Goal: Information Seeking & Learning: Learn about a topic

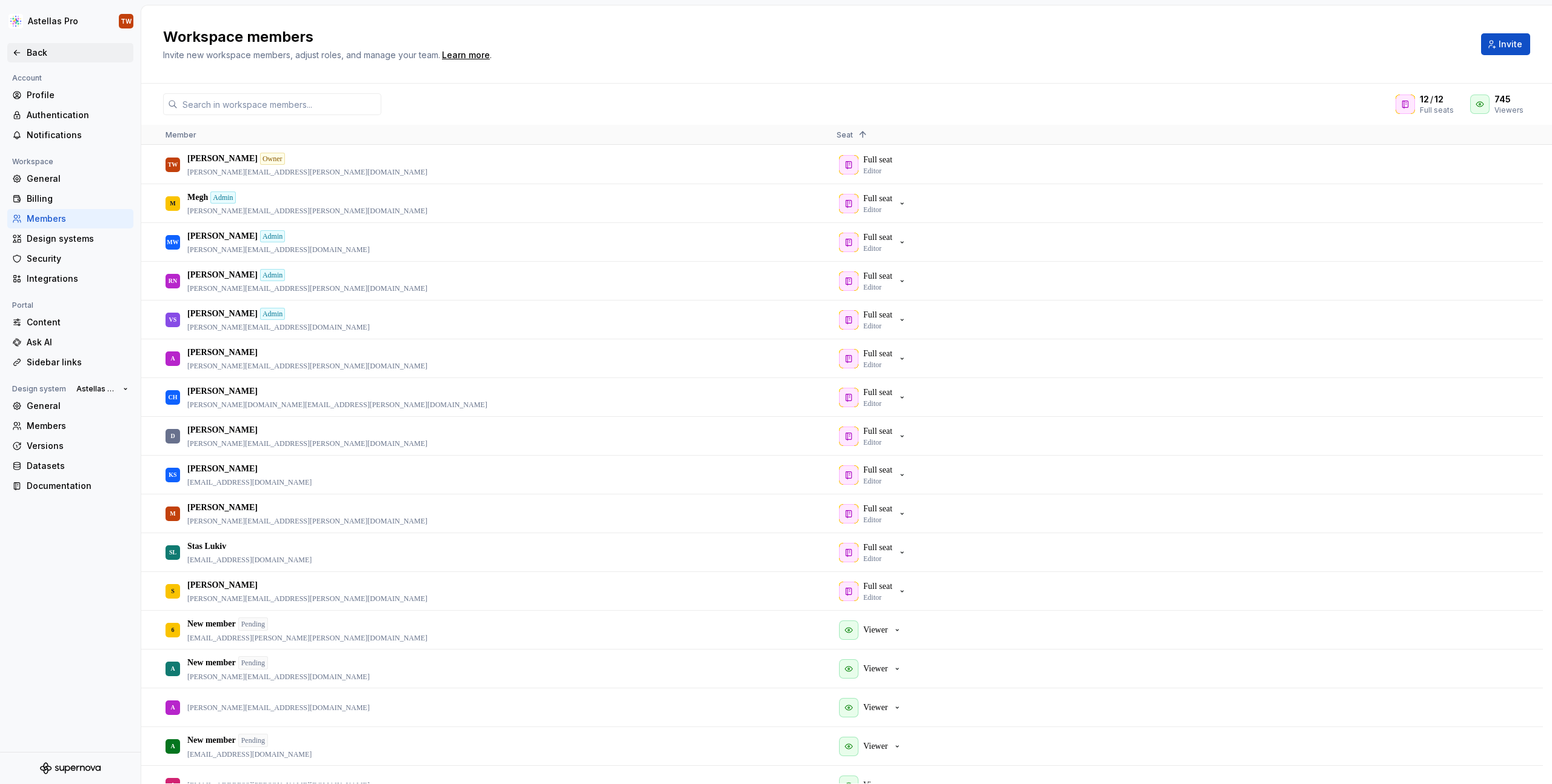
click at [40, 56] on div "Back" at bounding box center [77, 52] width 102 height 12
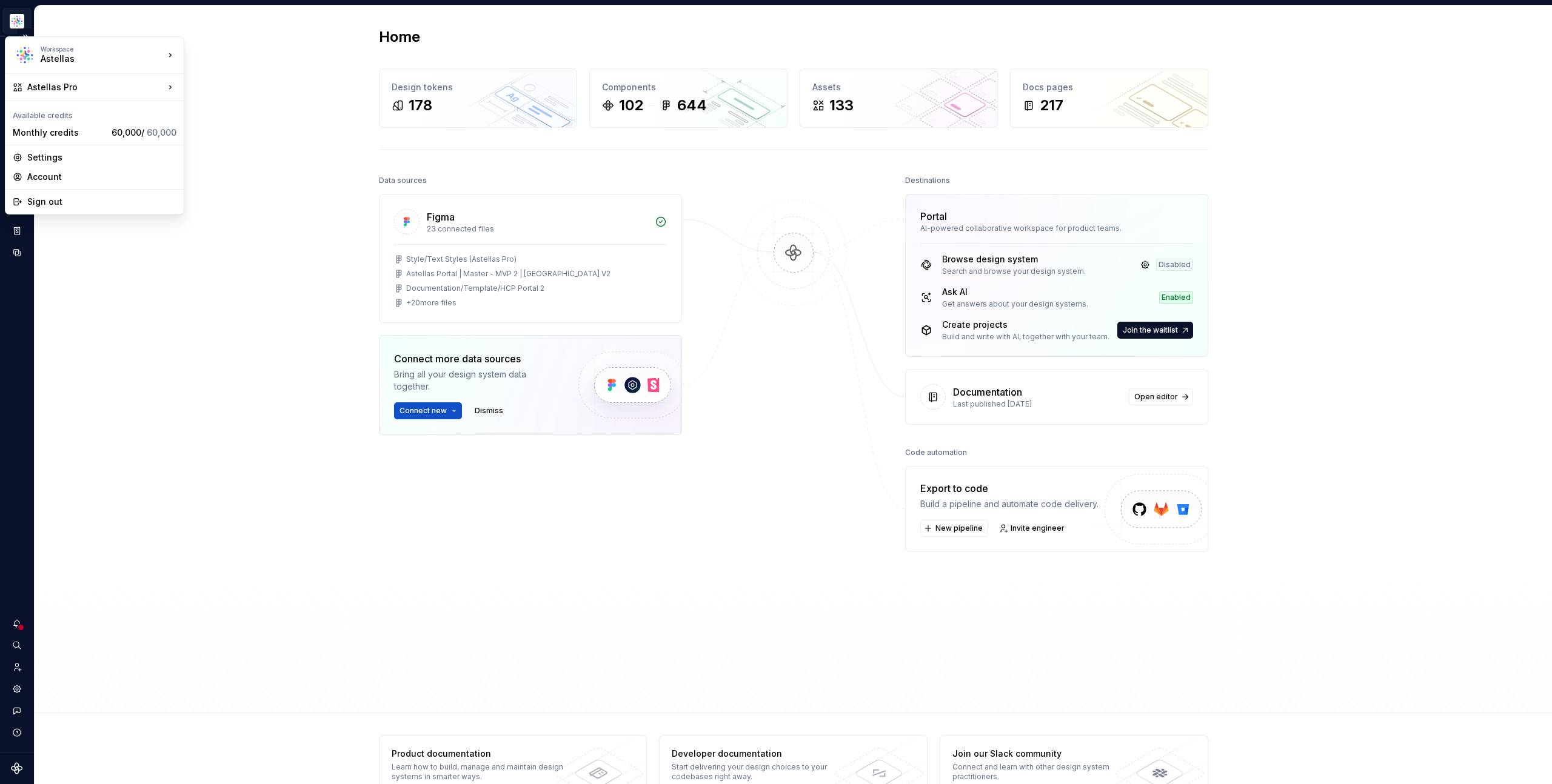
click at [17, 19] on html "Astellas Pro TW Design system data Home Design tokens 178 Components 102 644 As…" at bounding box center [776, 392] width 1552 height 784
click at [262, 91] on div "Astellas Elements" at bounding box center [256, 88] width 104 height 12
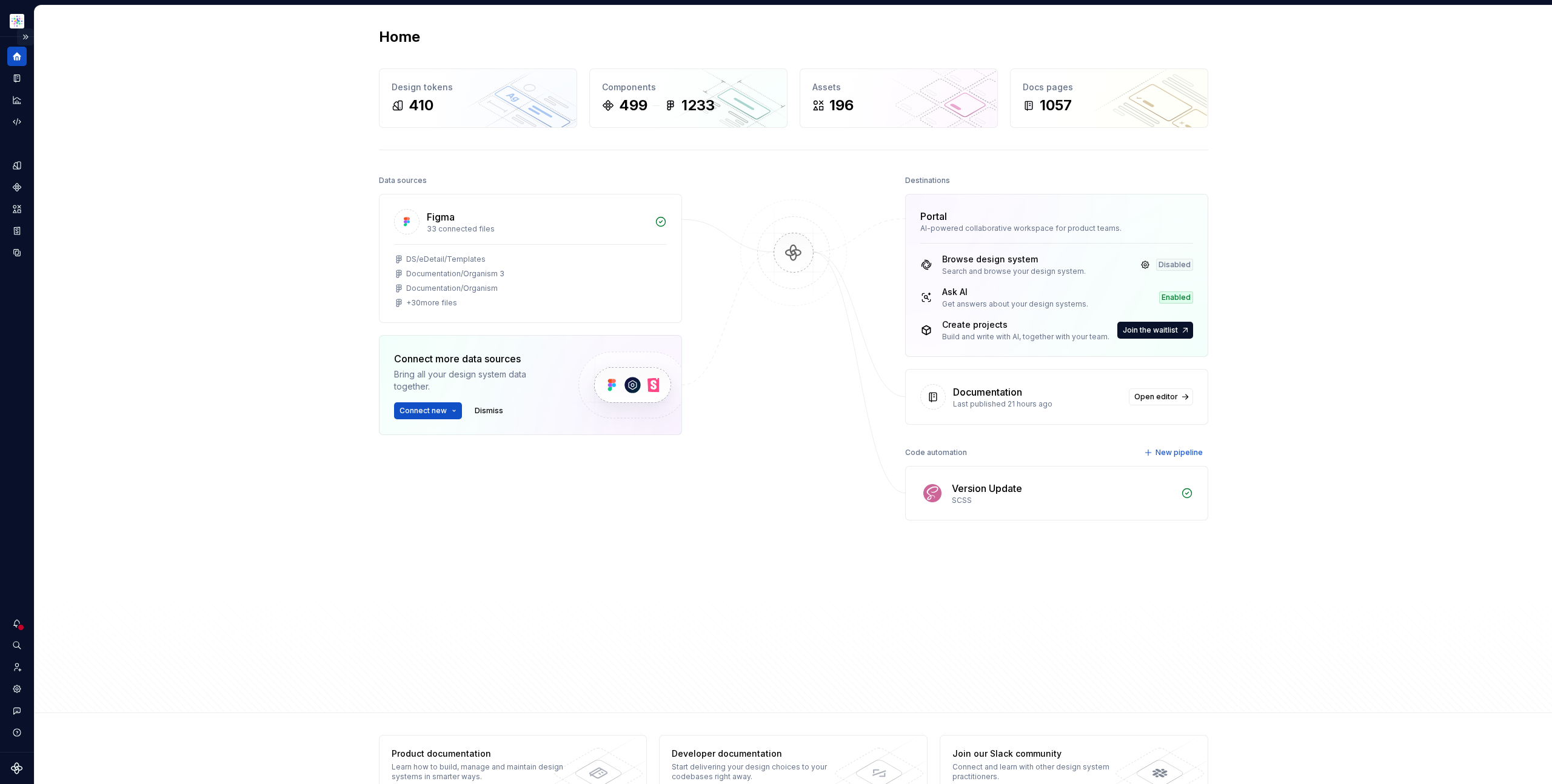
click at [22, 35] on button "Expand sidebar" at bounding box center [25, 37] width 17 height 17
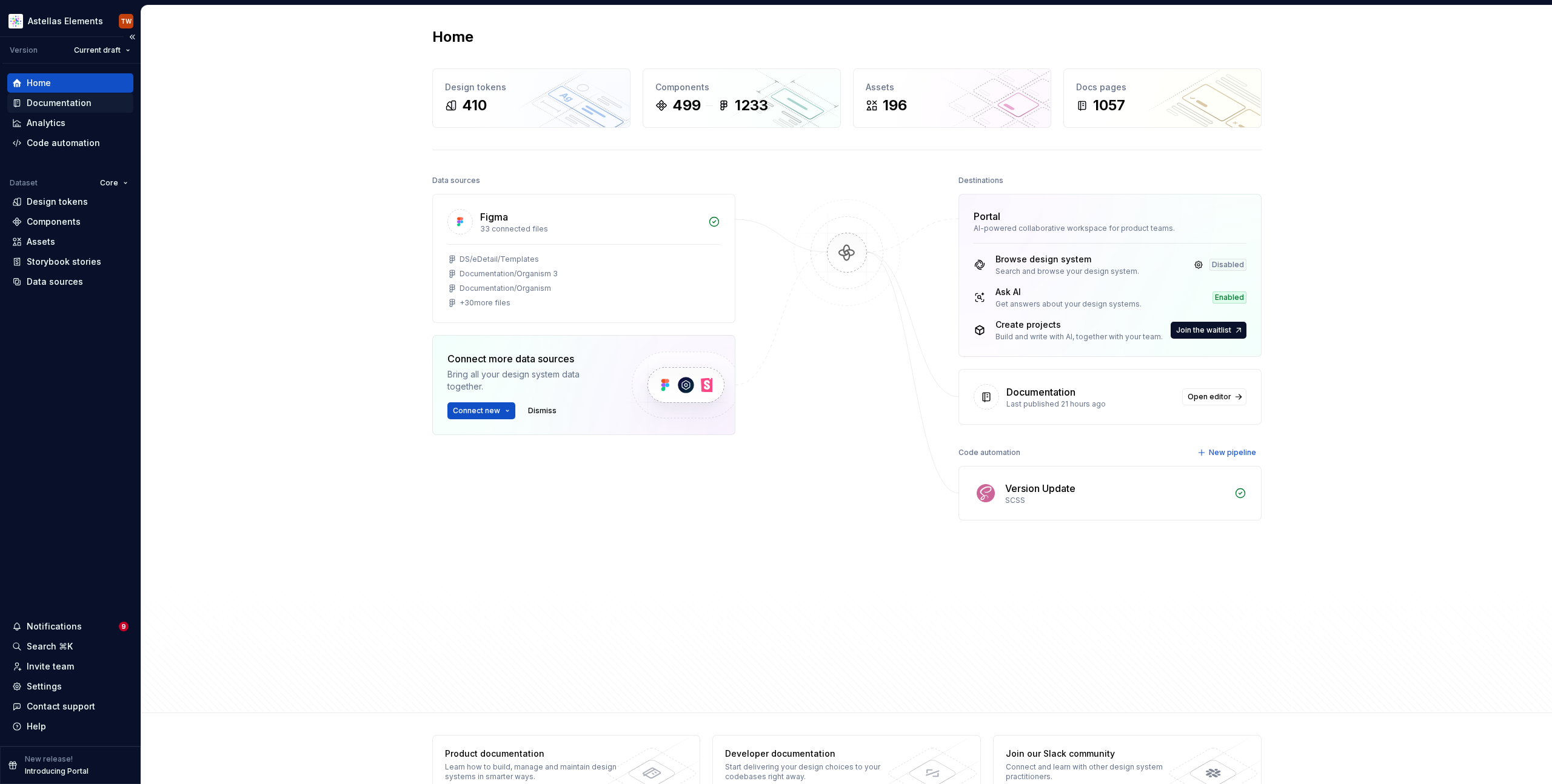
click at [63, 102] on div "Documentation" at bounding box center [59, 103] width 65 height 12
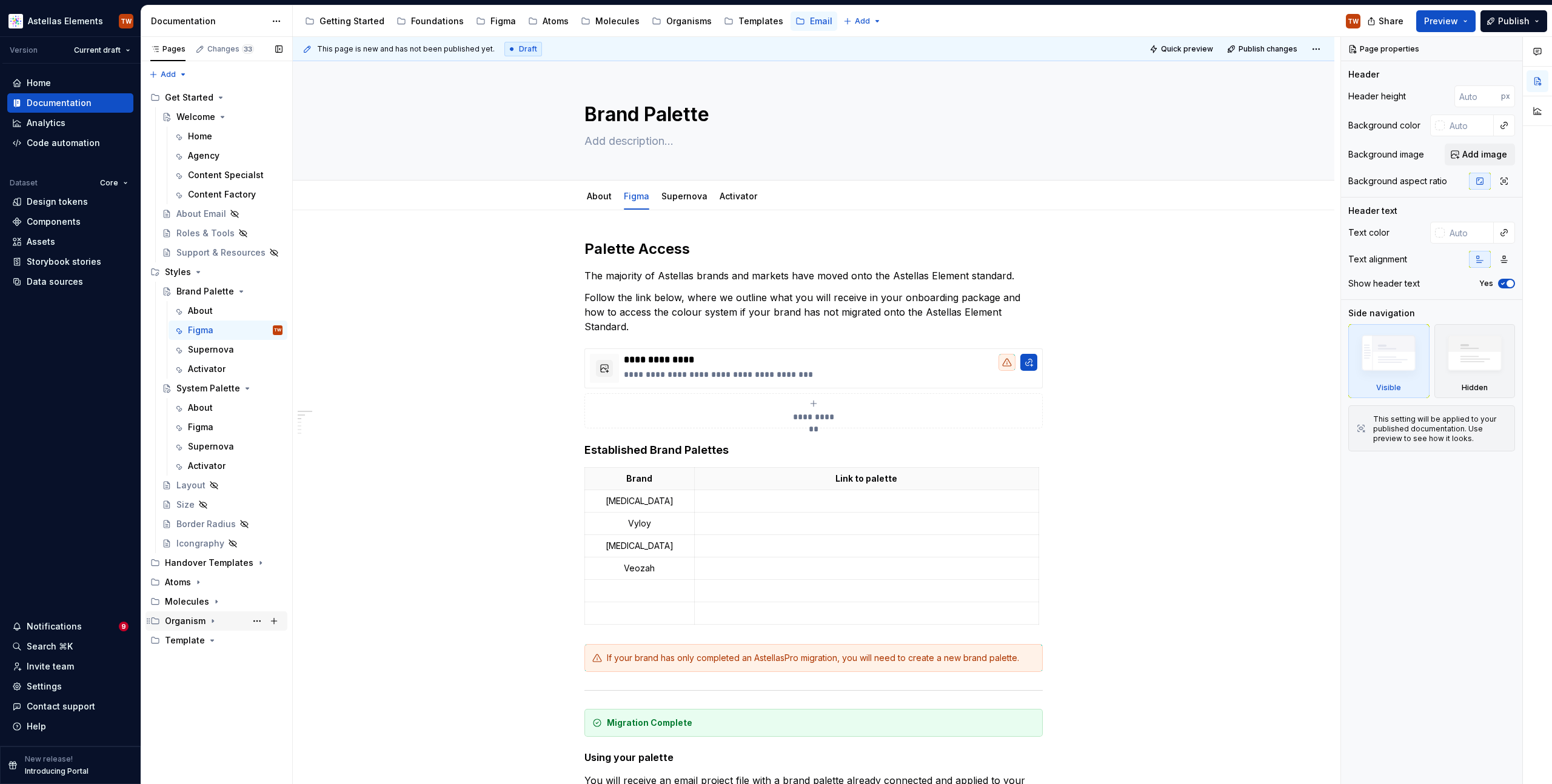
click at [209, 621] on icon "Page tree" at bounding box center [213, 621] width 10 height 10
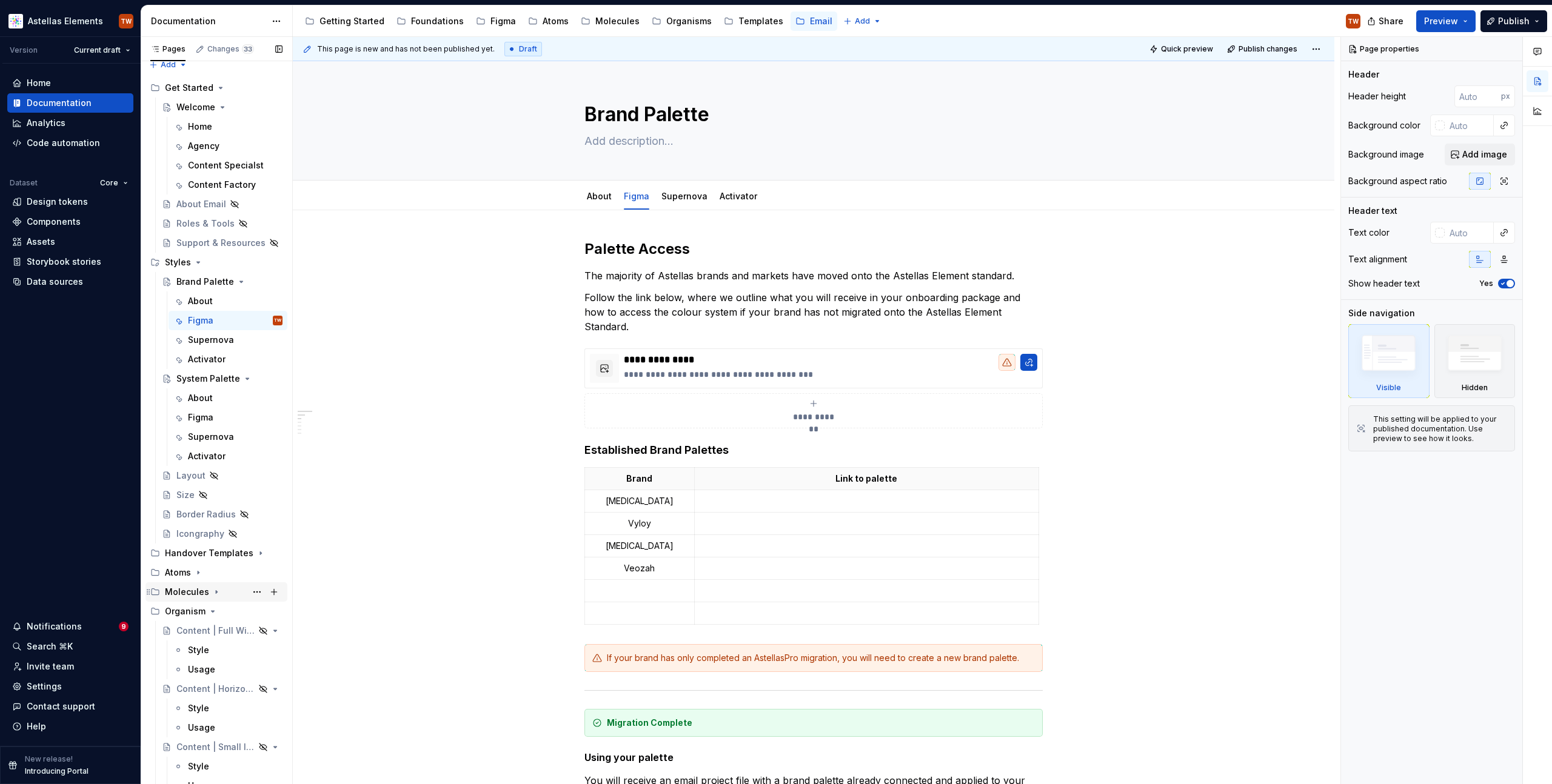
scroll to position [21, 0]
click at [215, 580] on icon "Page tree" at bounding box center [216, 581] width 10 height 10
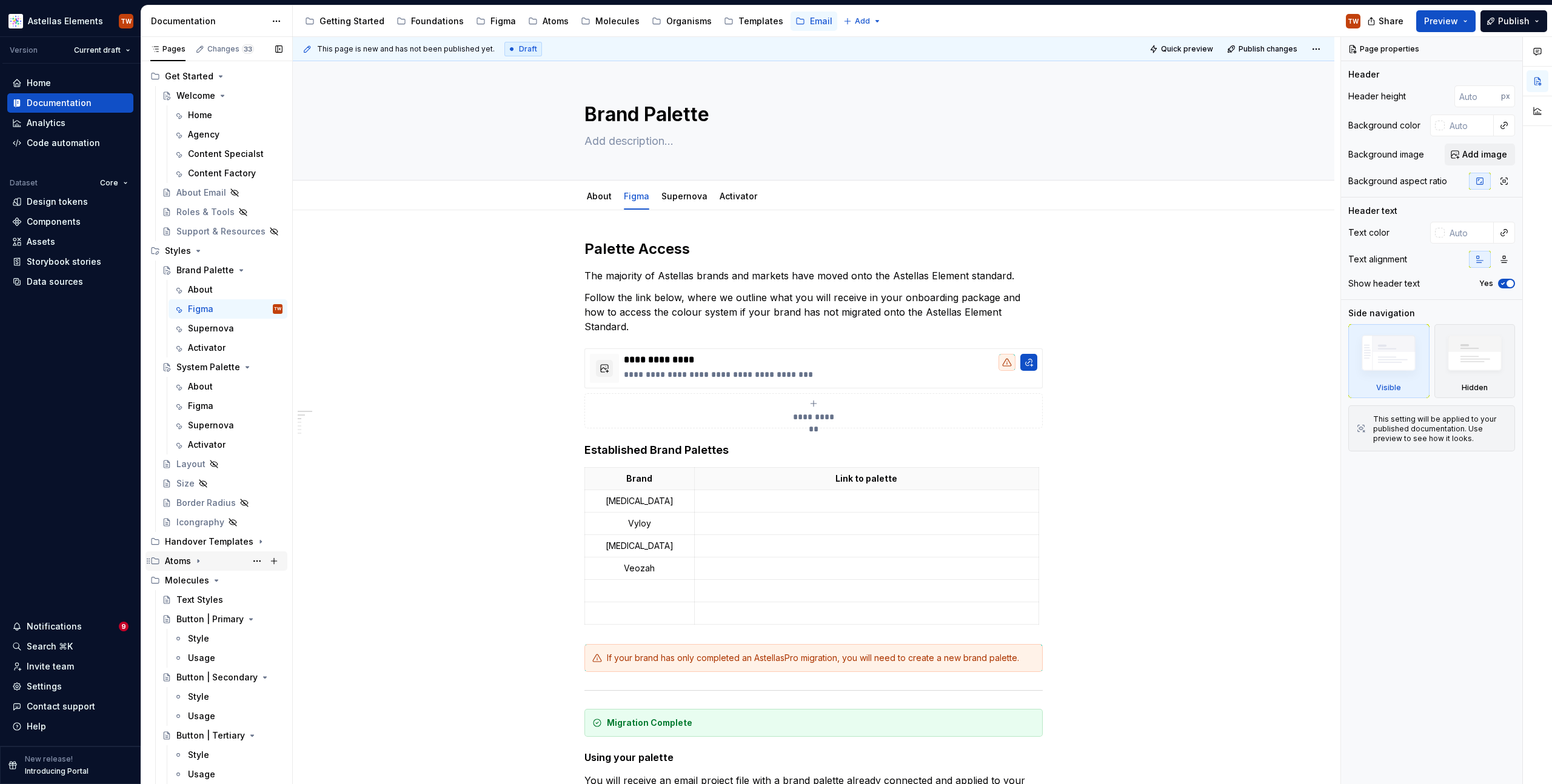
click at [198, 560] on icon "Page tree" at bounding box center [198, 561] width 1 height 3
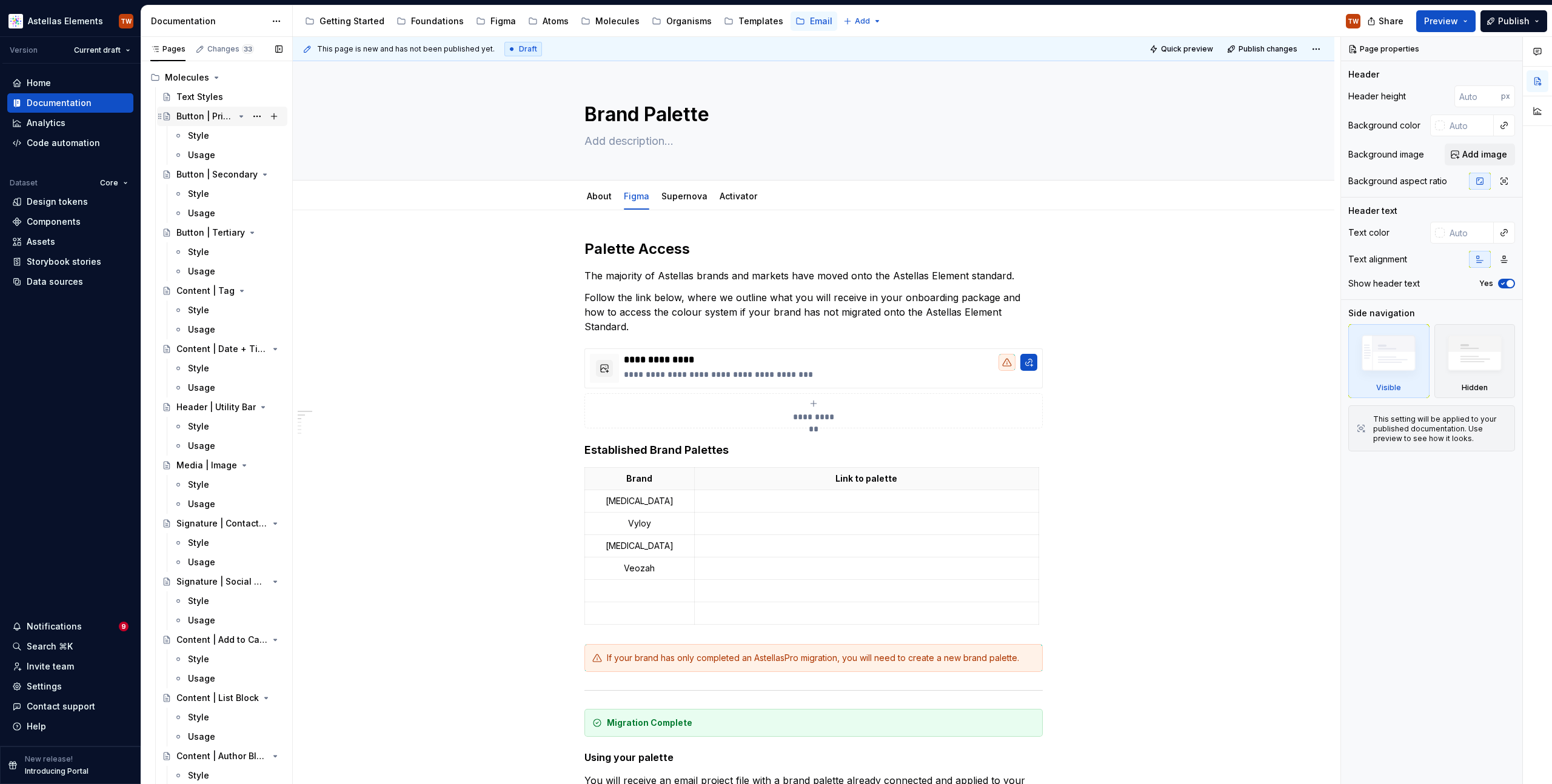
scroll to position [415, 0]
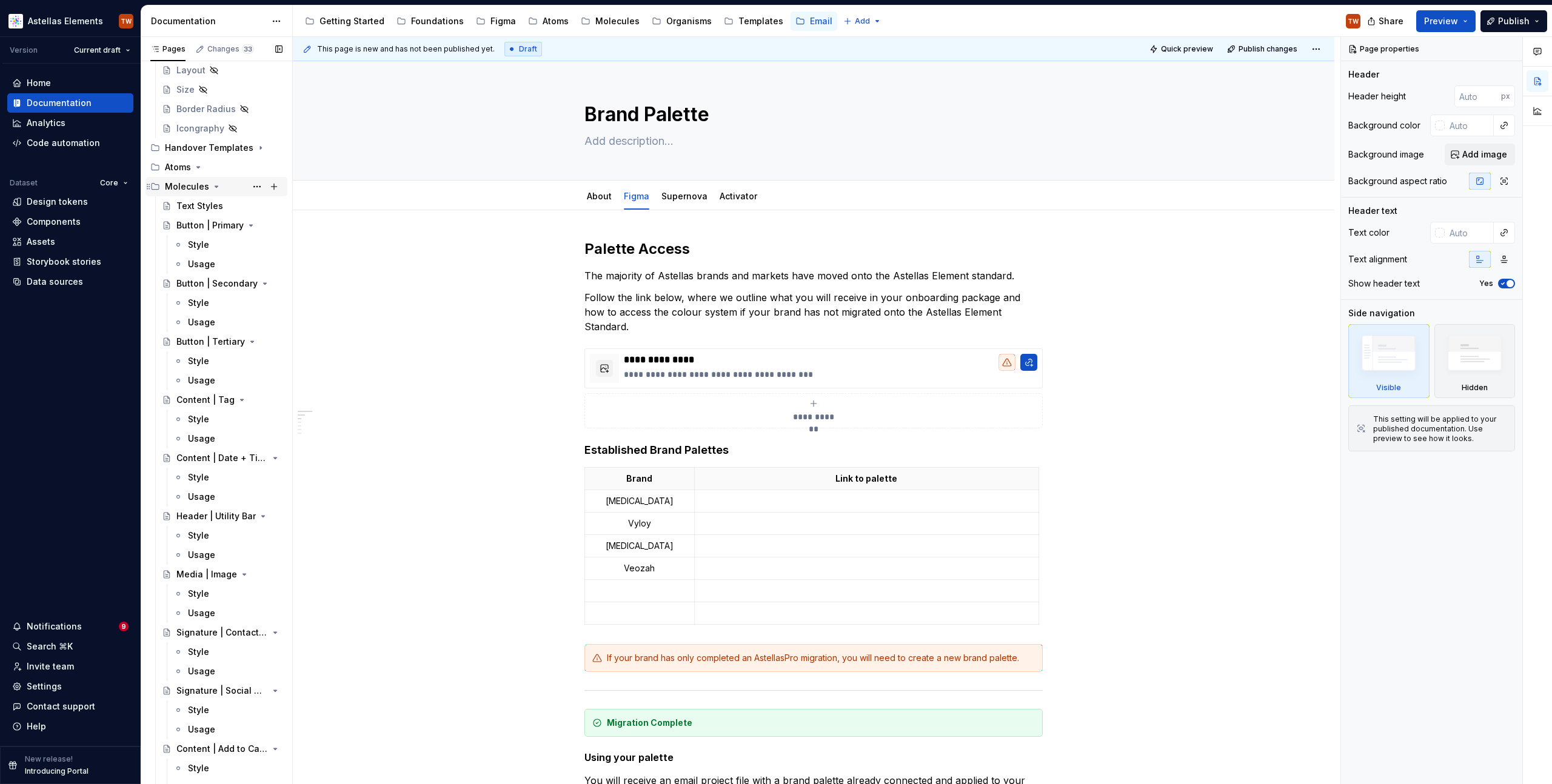
click at [211, 185] on icon "Page tree" at bounding box center [216, 187] width 10 height 10
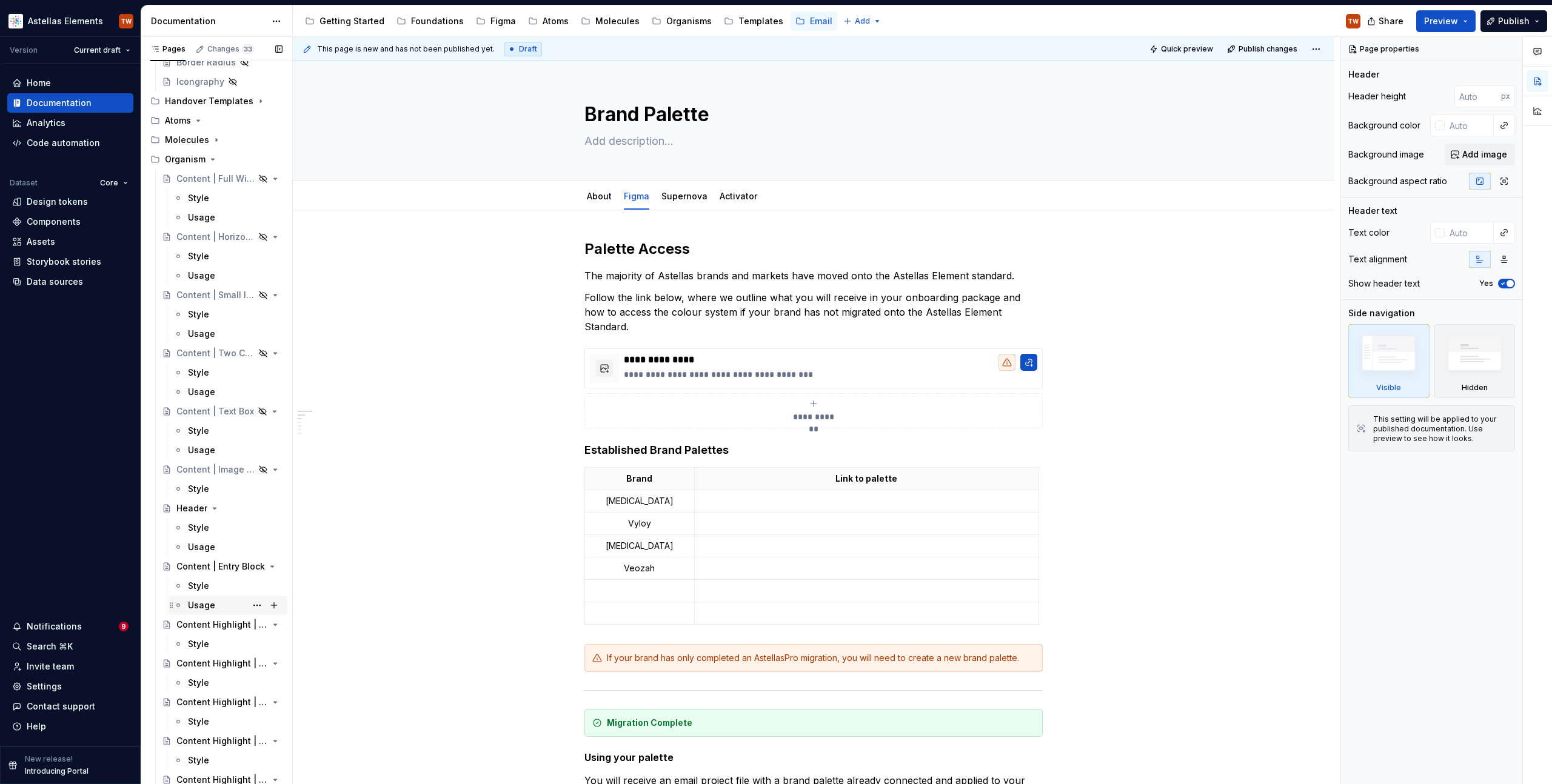
scroll to position [488, 0]
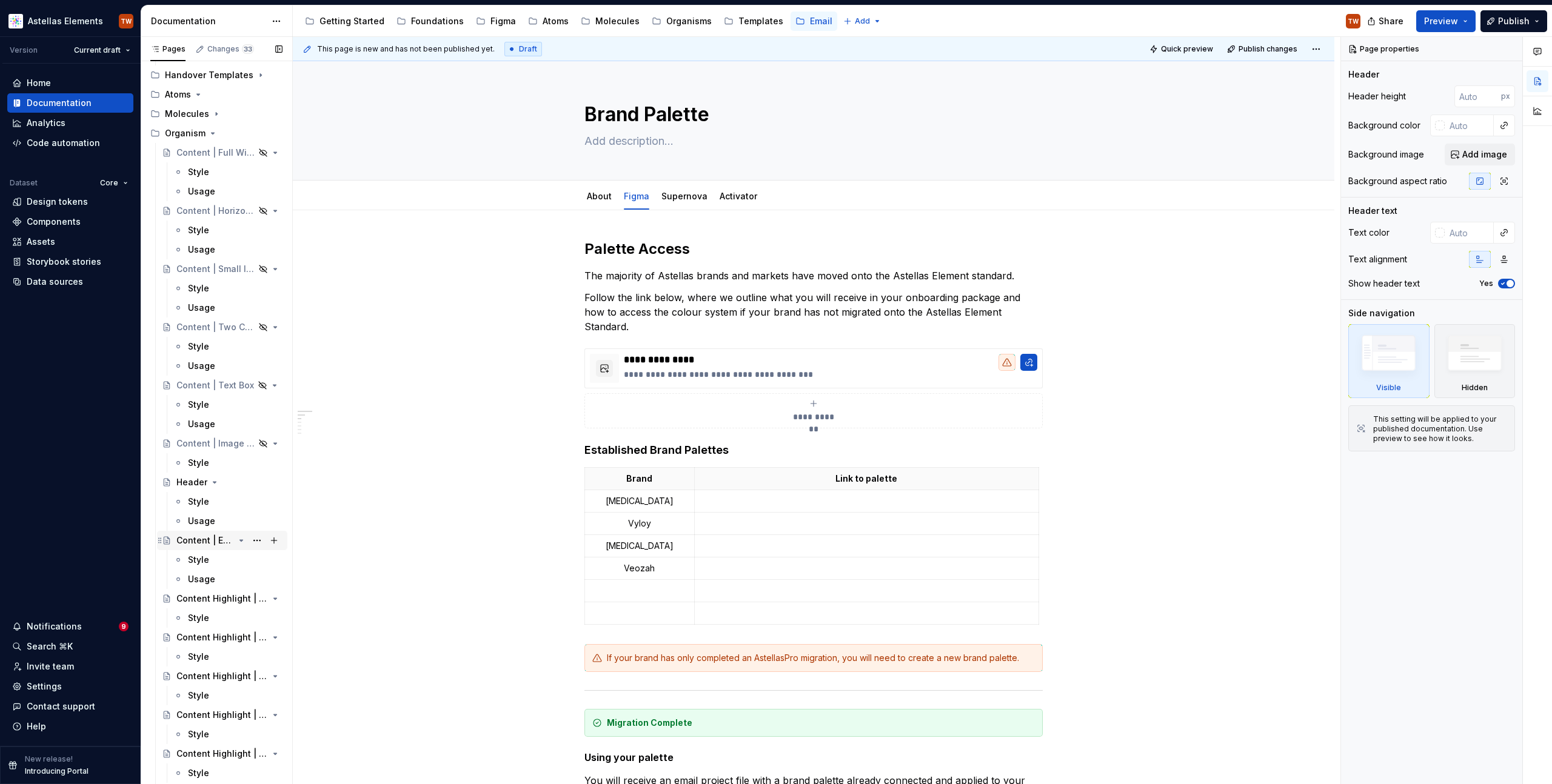
click at [198, 540] on div "Content | Entry Block" at bounding box center [205, 540] width 57 height 12
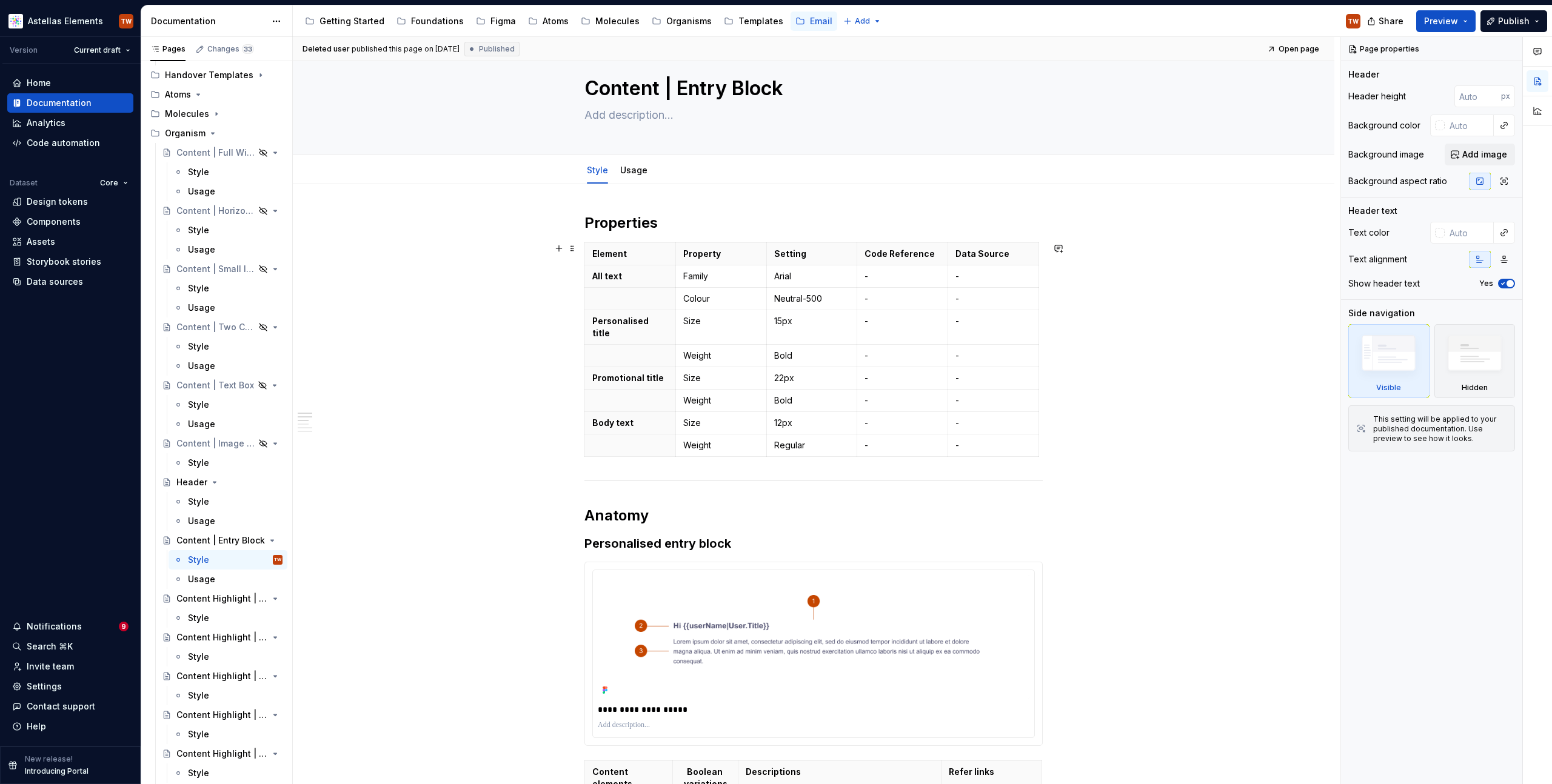
scroll to position [92, 0]
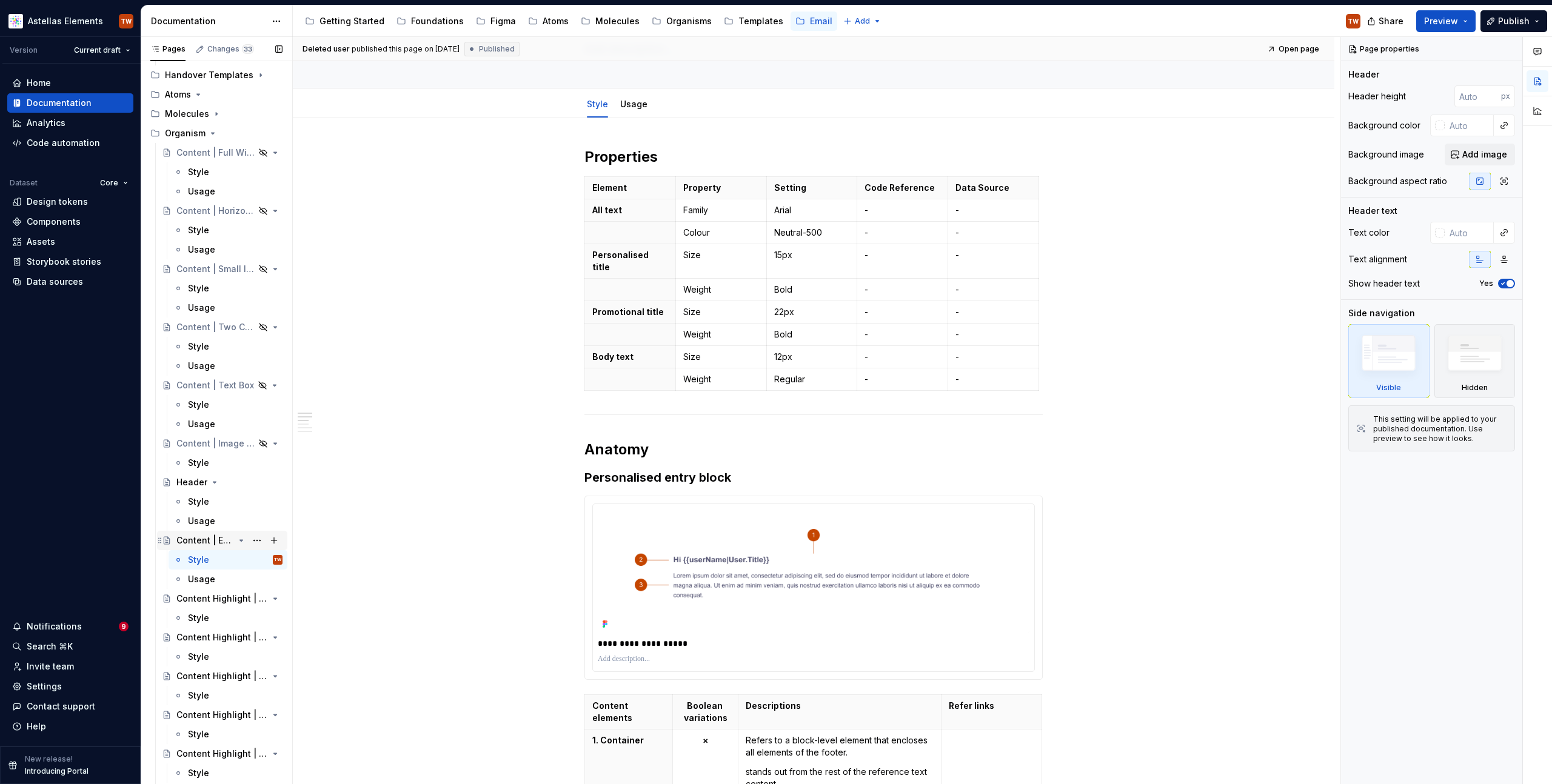
click at [199, 544] on div "Content | Entry Block" at bounding box center [205, 540] width 57 height 12
click at [197, 482] on div "Header" at bounding box center [192, 482] width 31 height 12
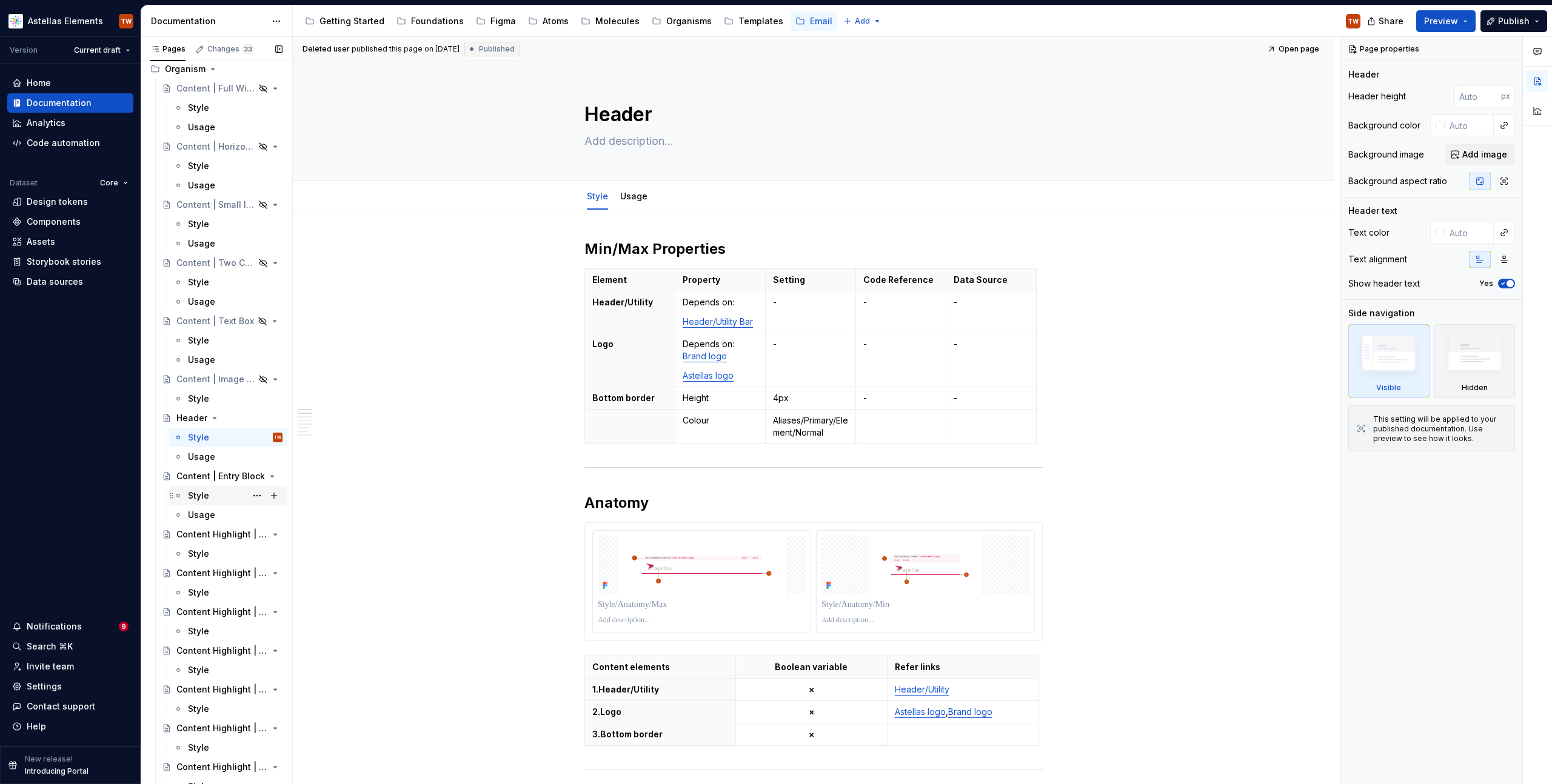
scroll to position [555, 0]
click at [198, 533] on div "Content Highlight | Simple Block" at bounding box center [205, 532] width 57 height 12
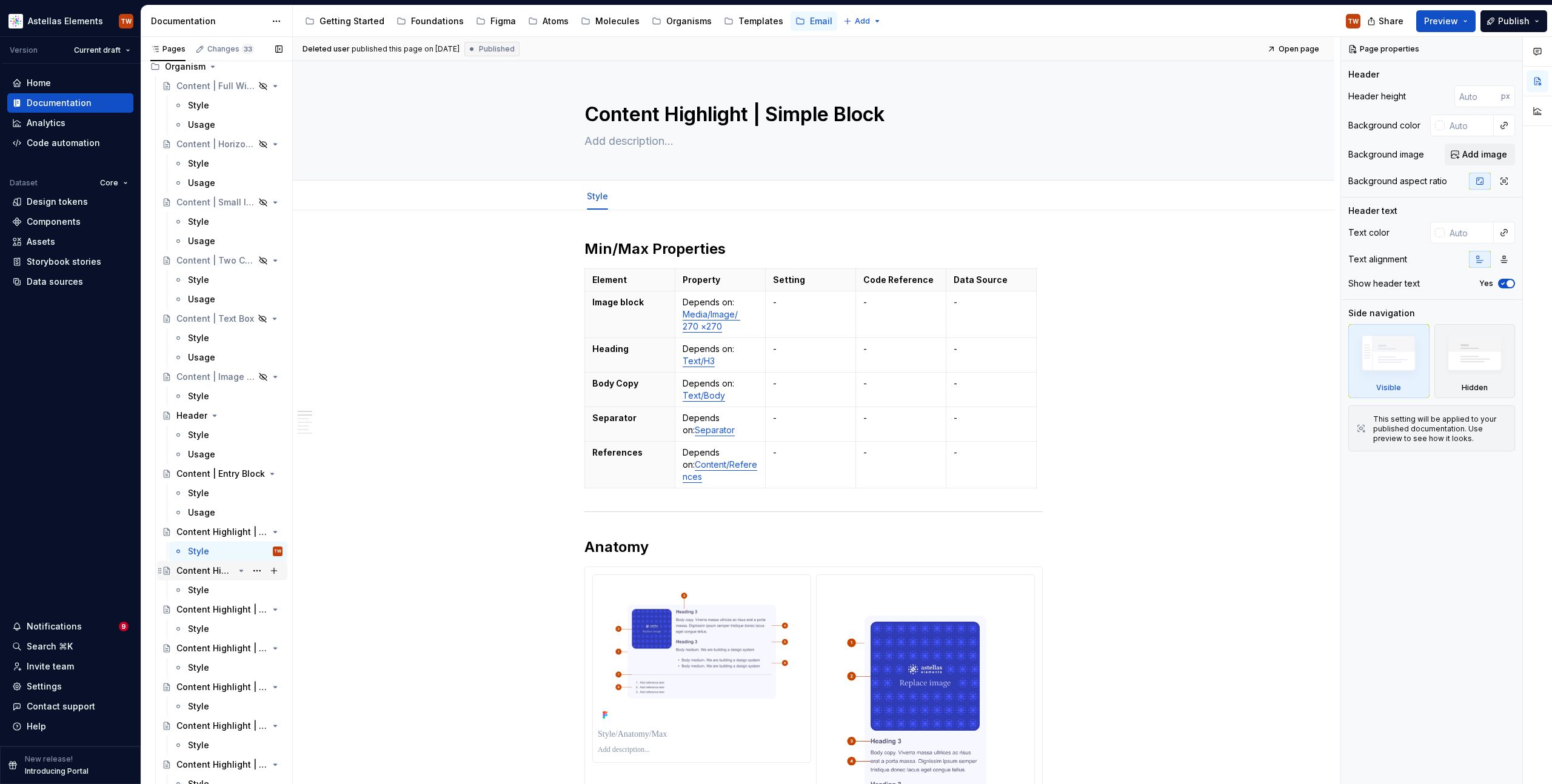
click at [223, 573] on div "Content Highlight | Event Block" at bounding box center [205, 570] width 57 height 12
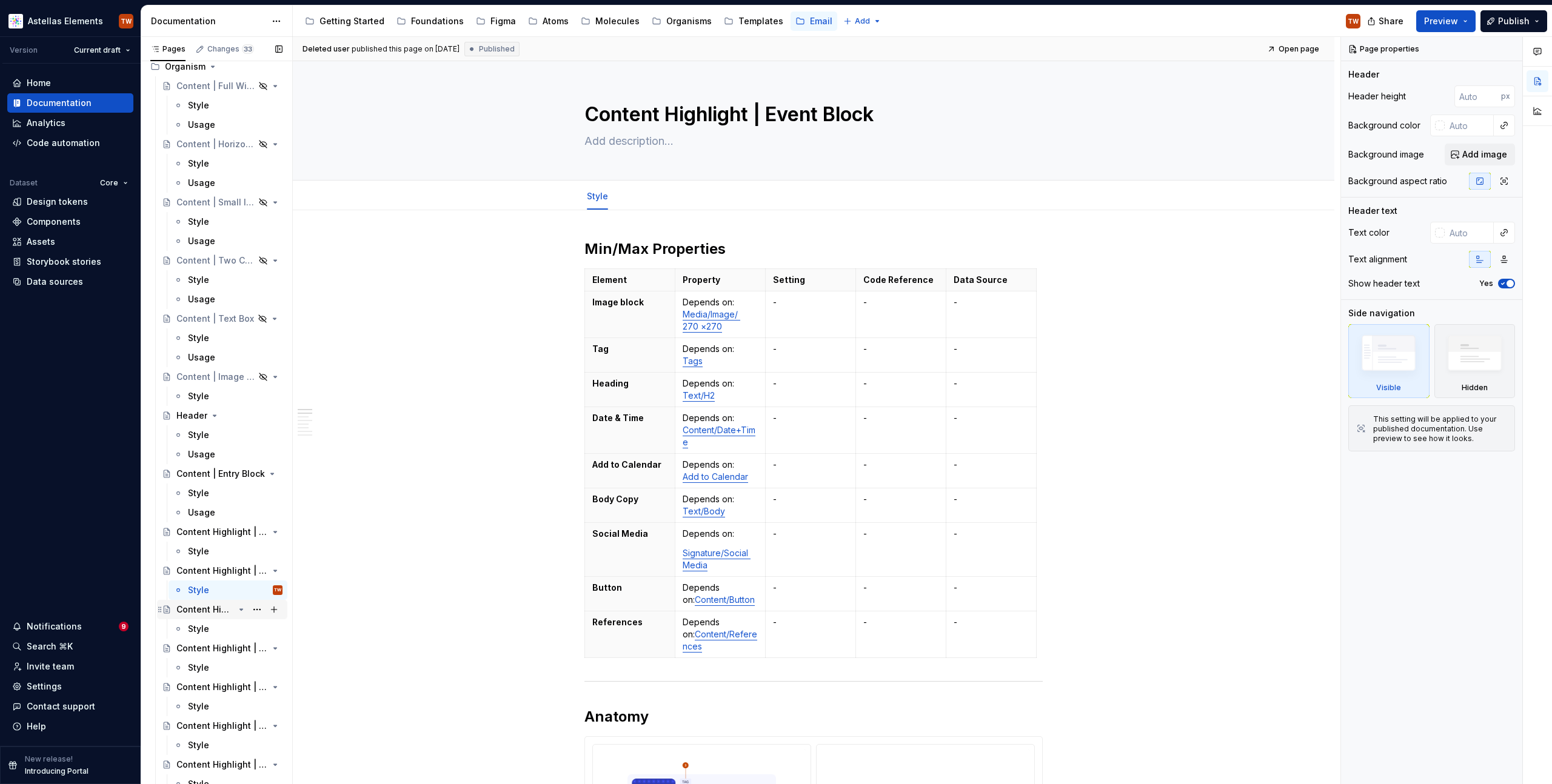
click at [201, 610] on div "Content Highlight | Awareness Block" at bounding box center [205, 609] width 57 height 12
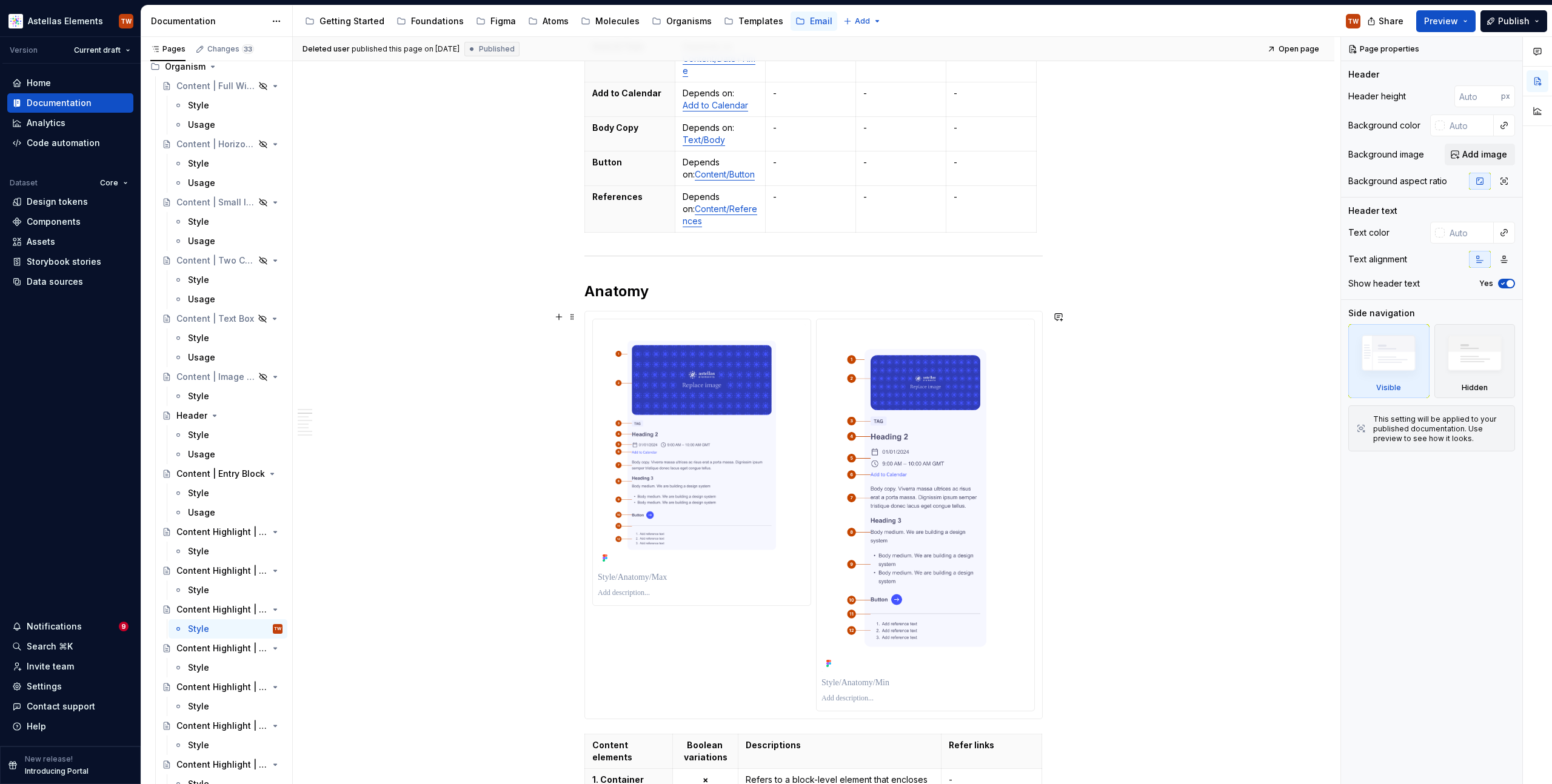
scroll to position [373, 0]
click at [190, 648] on div "Content Highlight | Product Block" at bounding box center [205, 648] width 57 height 12
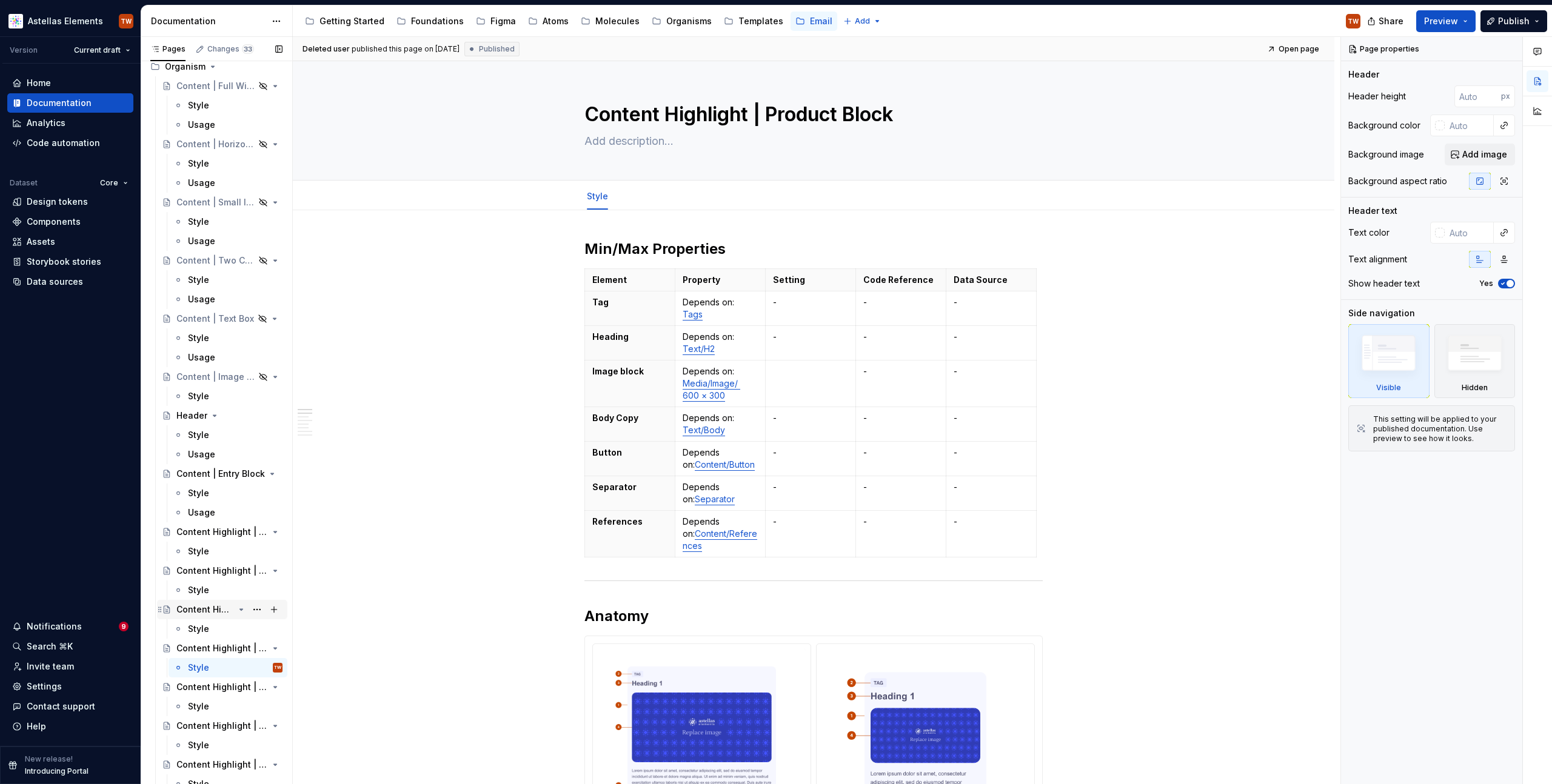
click at [203, 608] on div "Content Highlight | Awareness Block" at bounding box center [205, 609] width 57 height 12
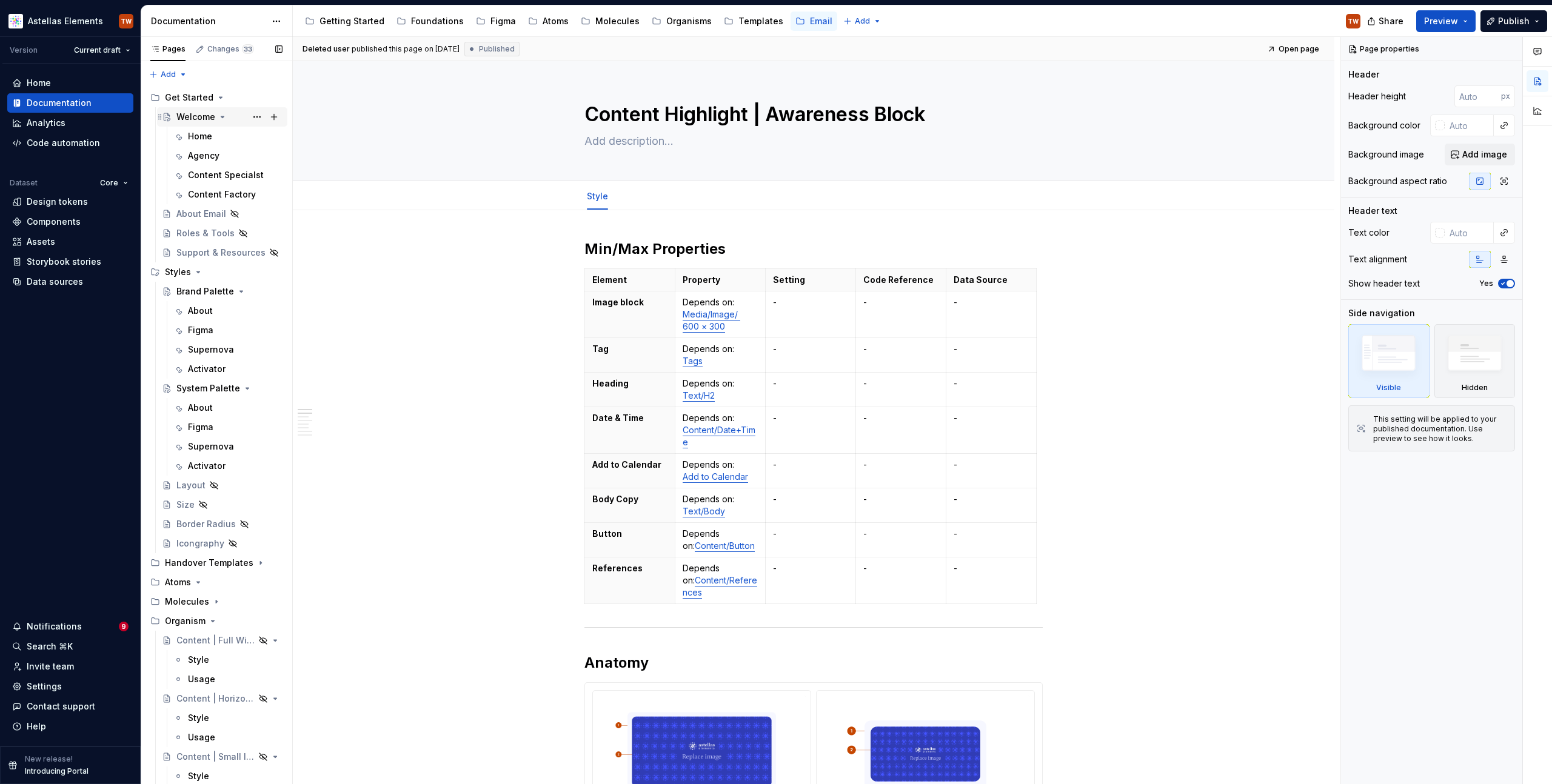
click at [198, 111] on div "Welcome" at bounding box center [196, 117] width 39 height 12
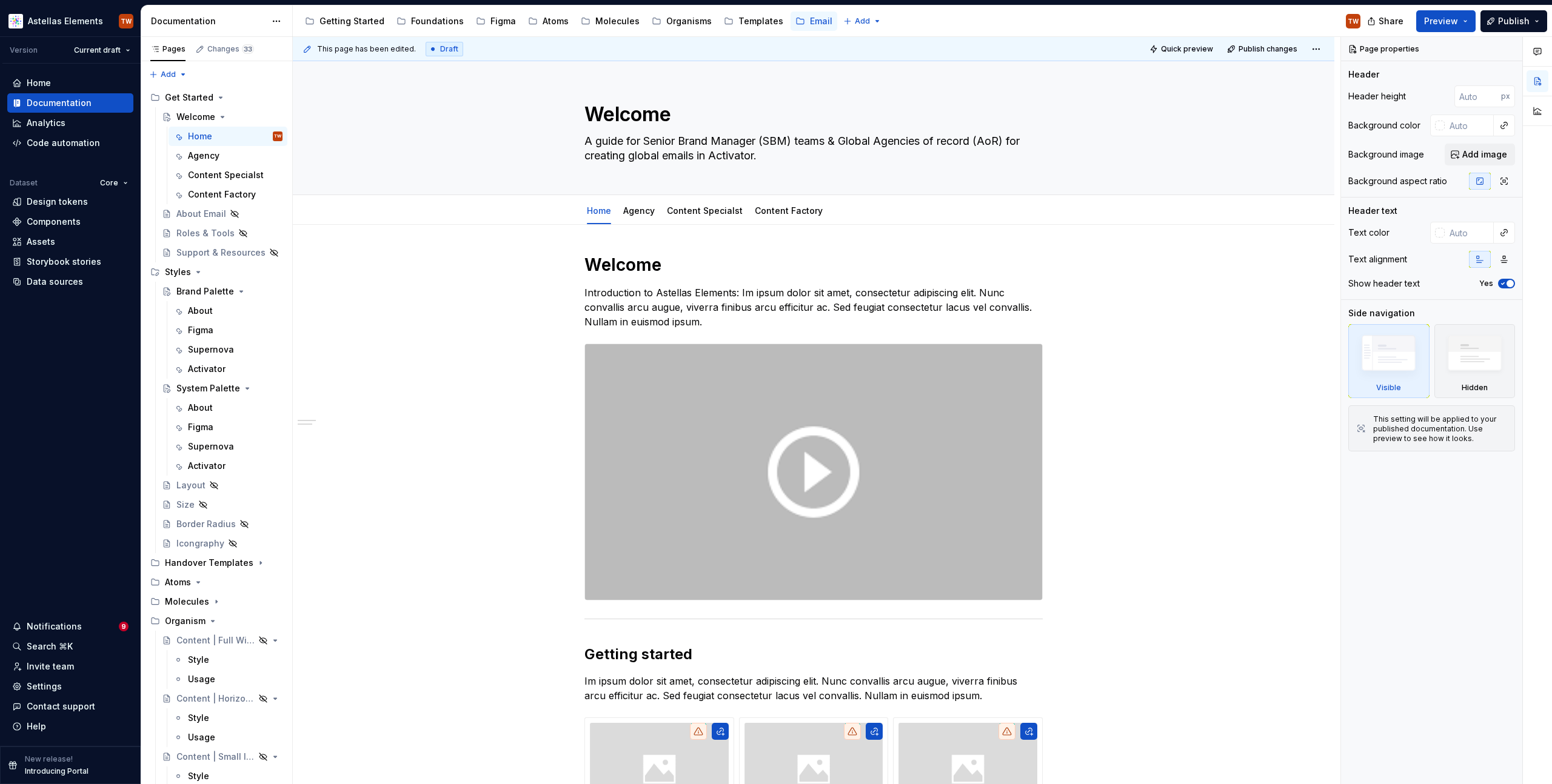
scroll to position [107, 0]
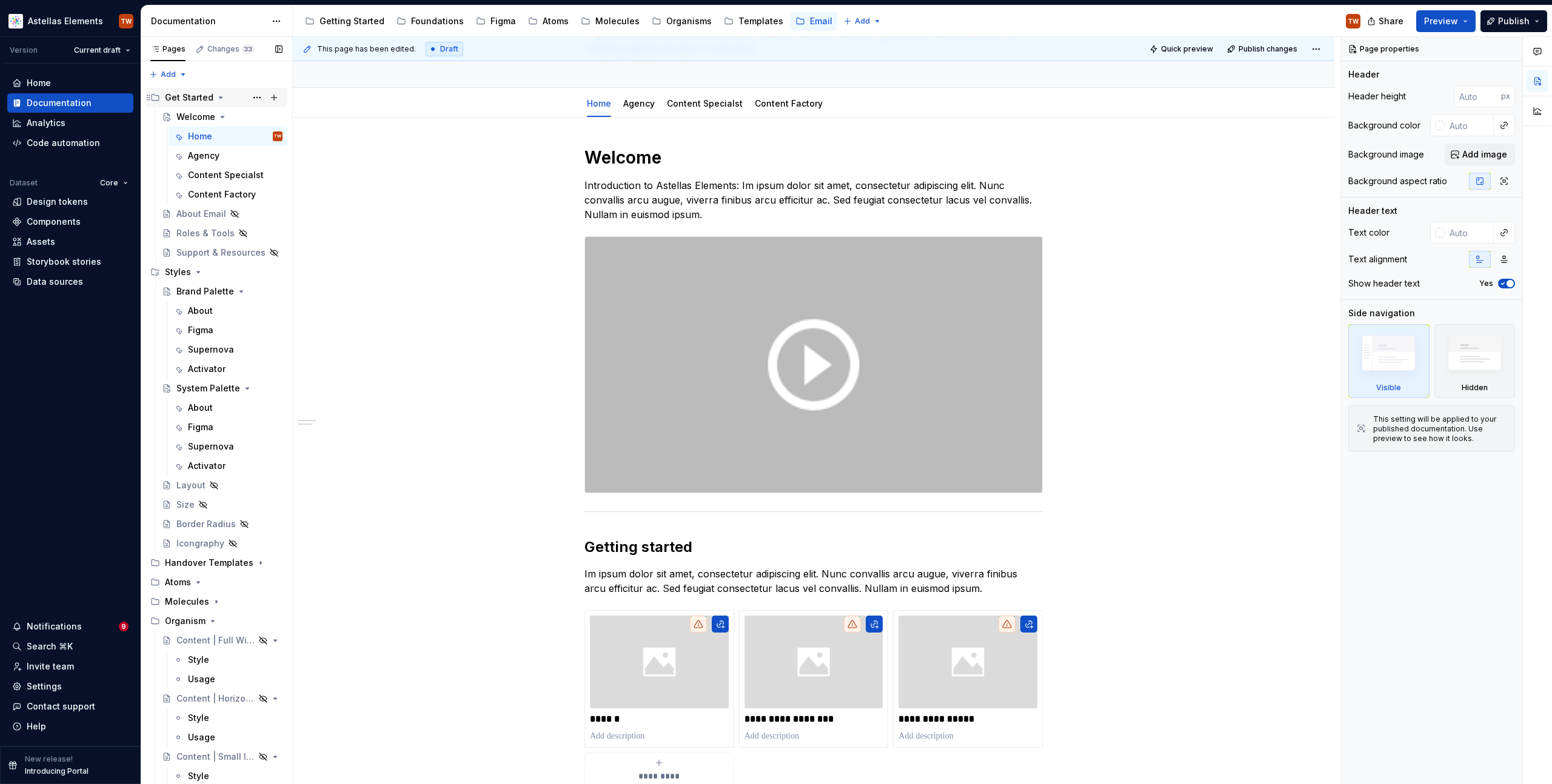
click at [201, 95] on div "Get Started" at bounding box center [189, 97] width 49 height 12
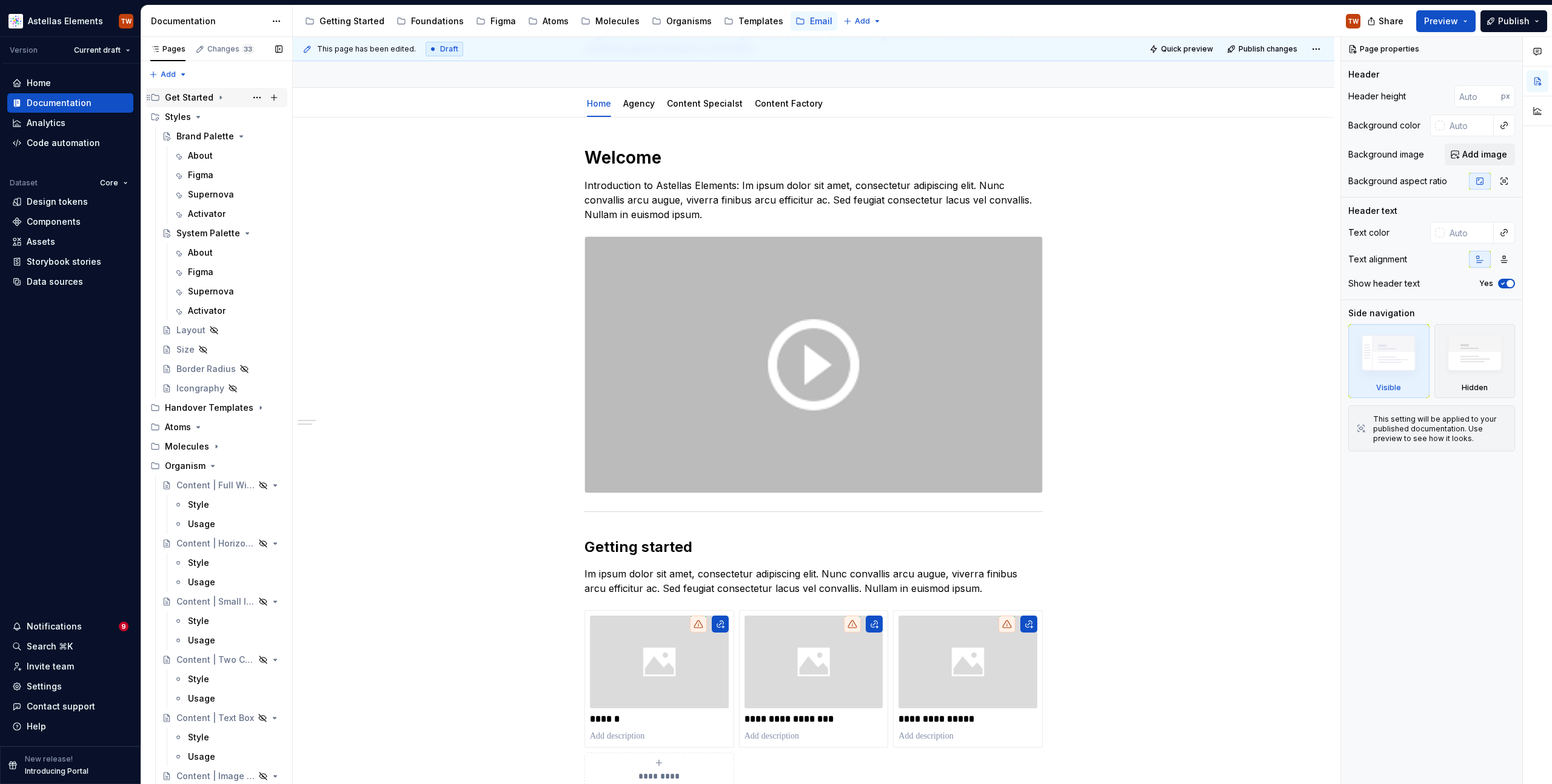
click at [201, 95] on div "Get Started" at bounding box center [189, 97] width 49 height 12
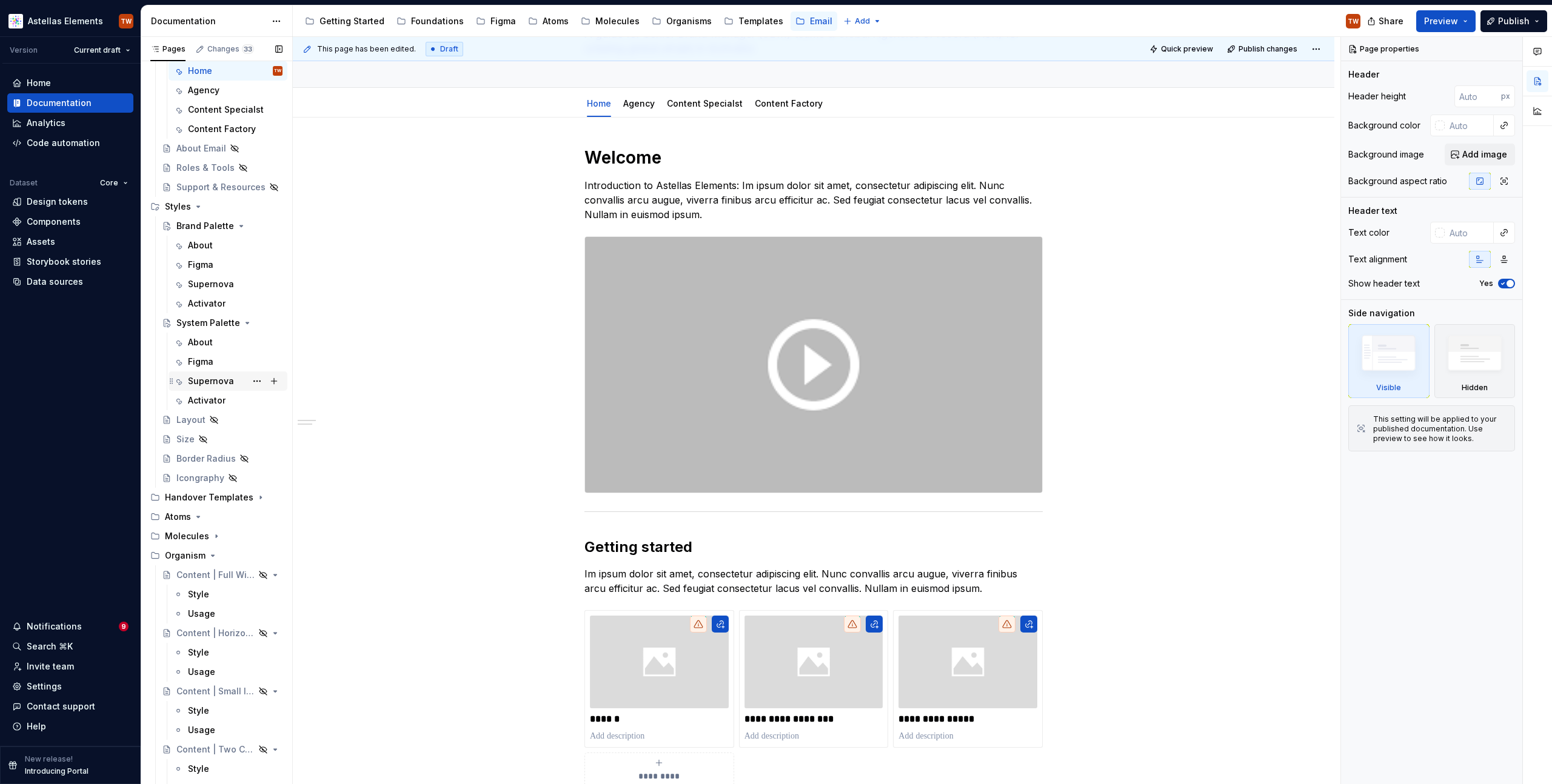
scroll to position [68, 0]
click at [207, 490] on div "Handover Templates" at bounding box center [199, 495] width 69 height 12
click at [206, 517] on div "Astellas Email System" at bounding box center [205, 514] width 57 height 12
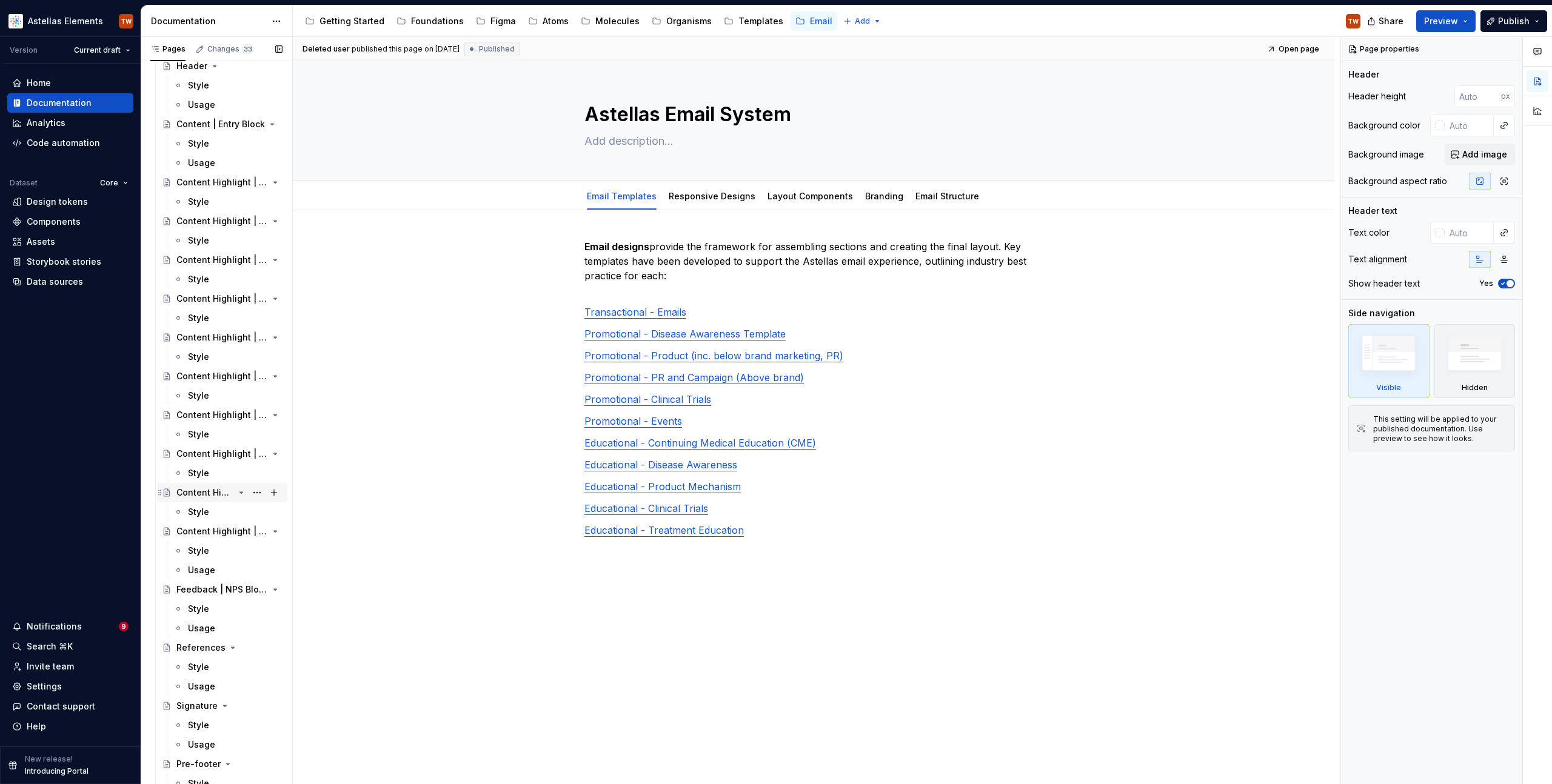
scroll to position [1272, 0]
click at [205, 547] on div "Style" at bounding box center [198, 551] width 21 height 12
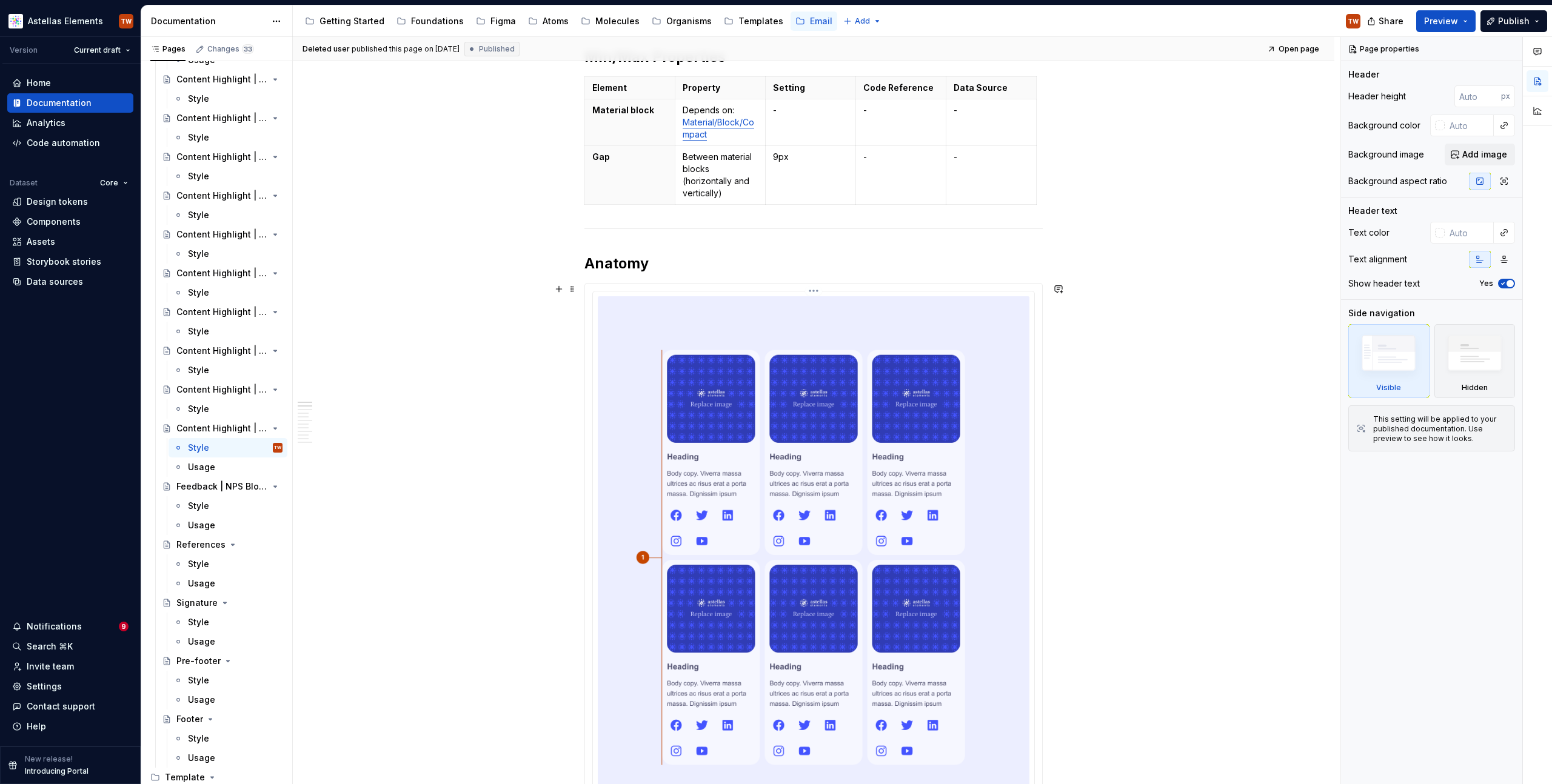
scroll to position [193, 0]
click at [198, 391] on div "Content Highlight | Material Cards" at bounding box center [205, 389] width 57 height 12
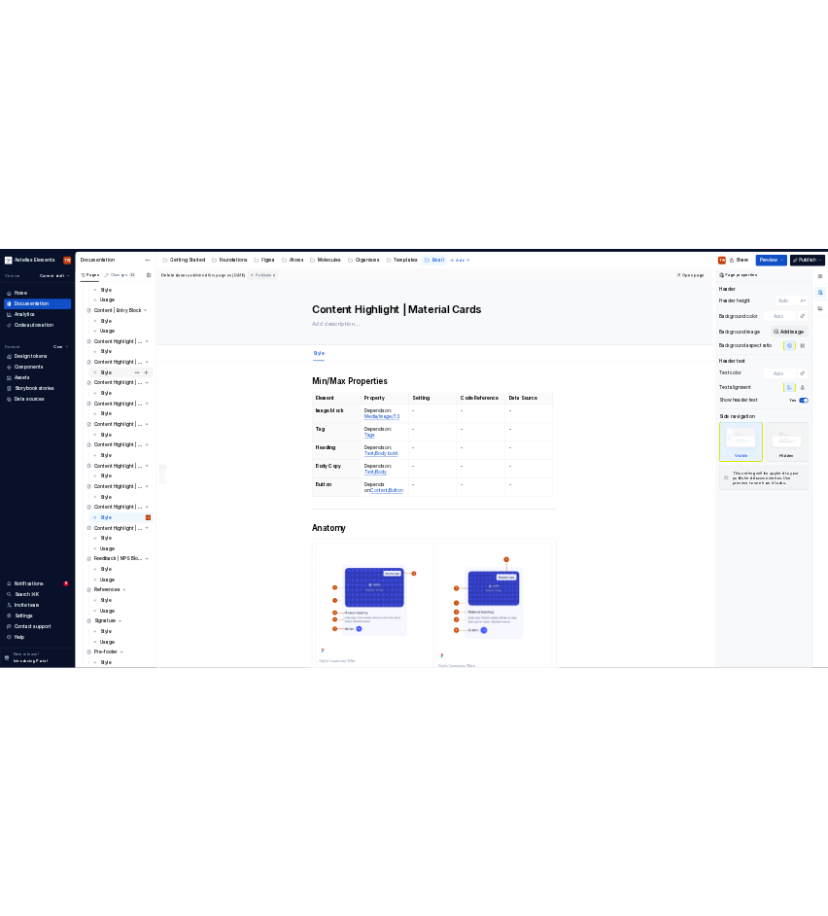
scroll to position [1644, 0]
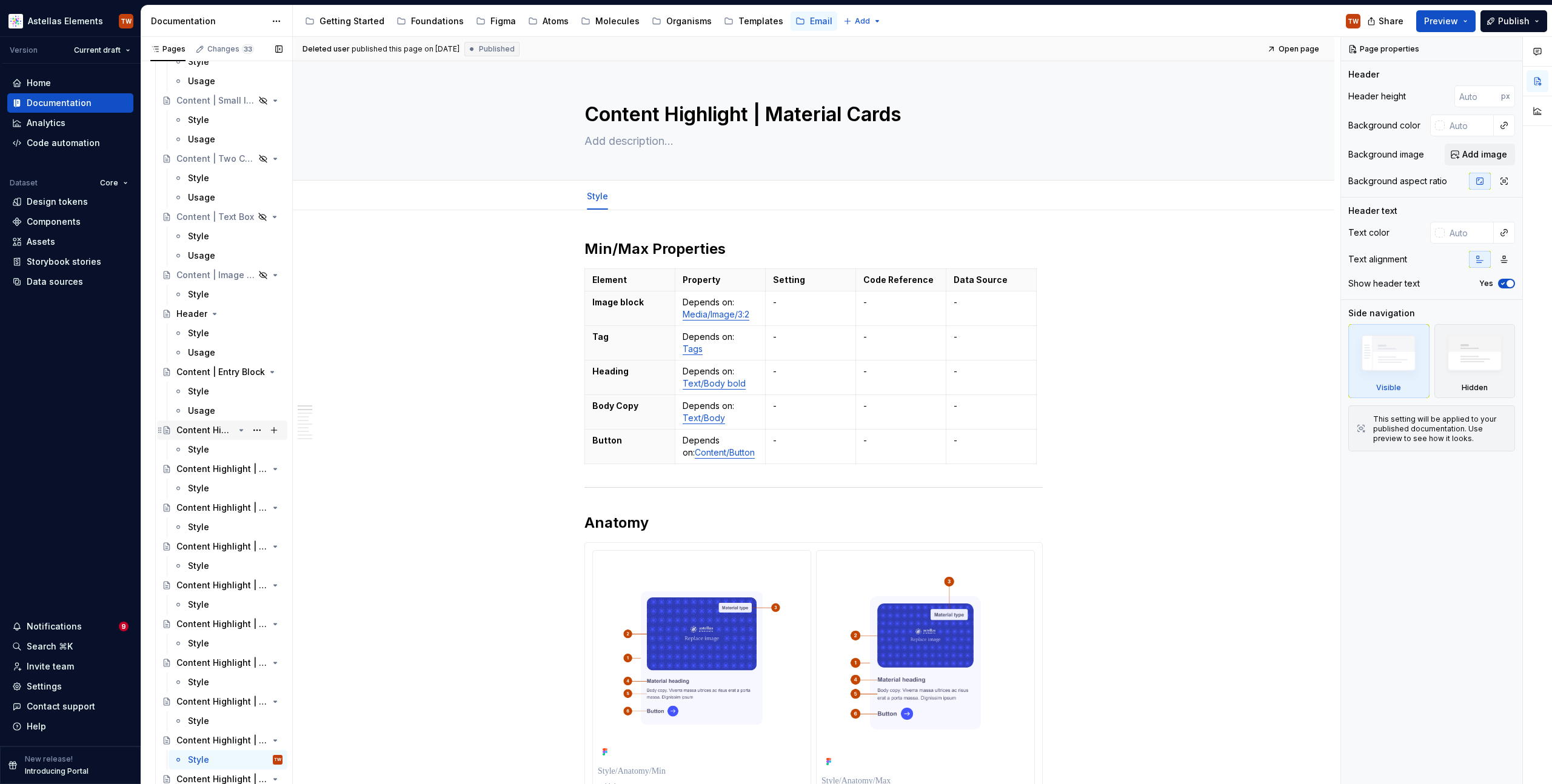
click at [218, 434] on div "Content Highlight | Simple Block" at bounding box center [205, 430] width 57 height 12
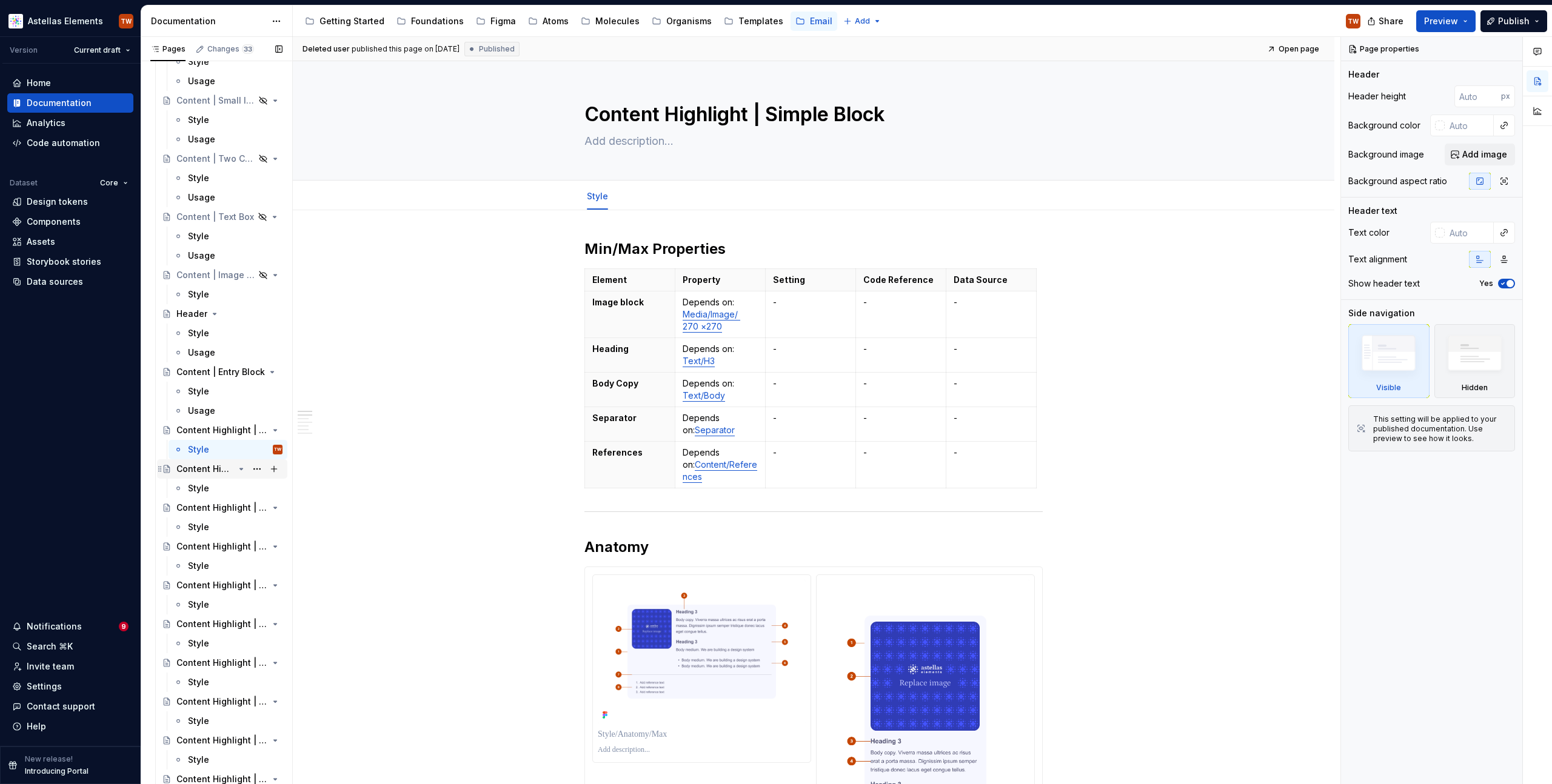
click at [193, 465] on div "Content Highlight | Event Block" at bounding box center [205, 469] width 57 height 12
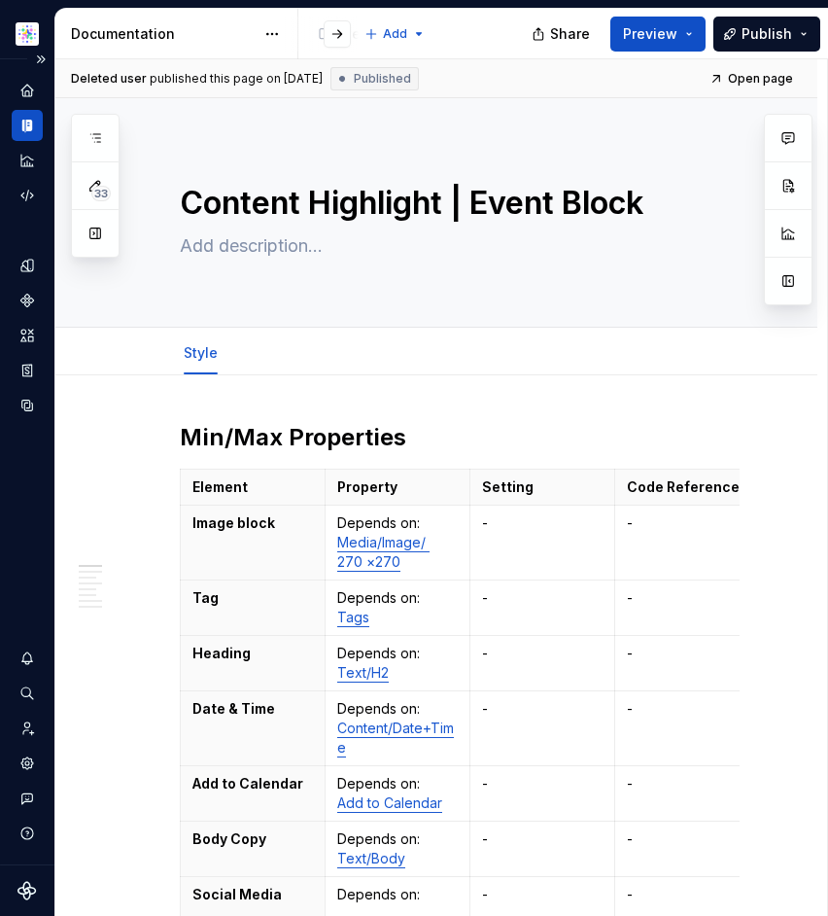
type textarea "*"
